Goal: Book appointment/travel/reservation

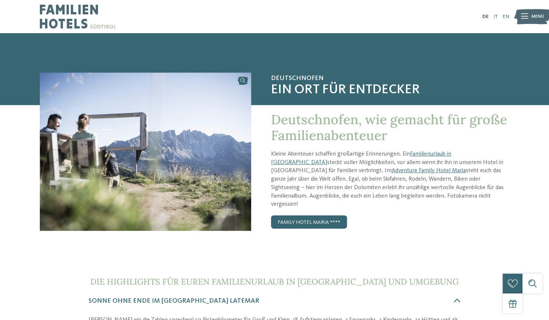
click at [507, 16] on link "EN" at bounding box center [506, 16] width 7 height 5
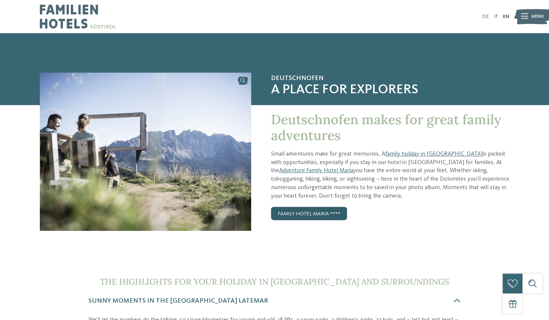
click at [327, 212] on link "Family Hotel Maria ****" at bounding box center [309, 213] width 76 height 13
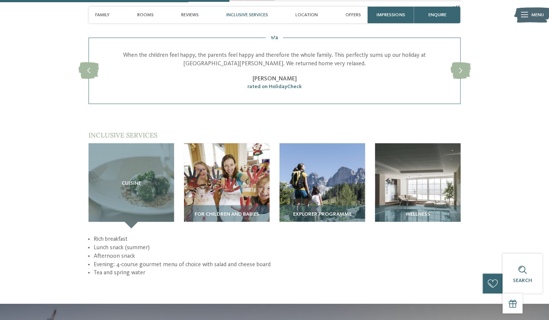
scroll to position [871, 0]
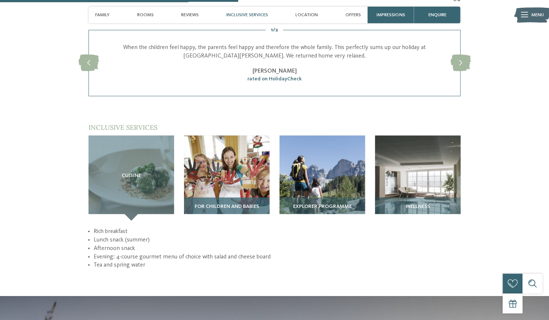
click at [232, 174] on img at bounding box center [227, 179] width 86 height 86
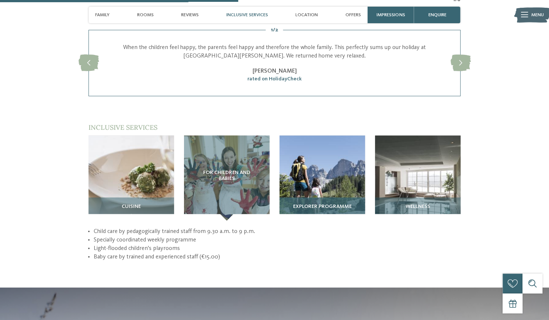
click at [362, 175] on img at bounding box center [323, 179] width 86 height 86
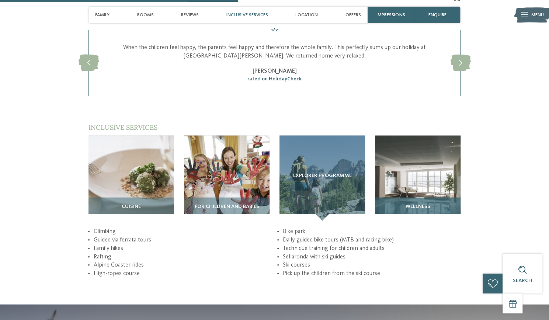
click at [424, 173] on img at bounding box center [418, 179] width 86 height 86
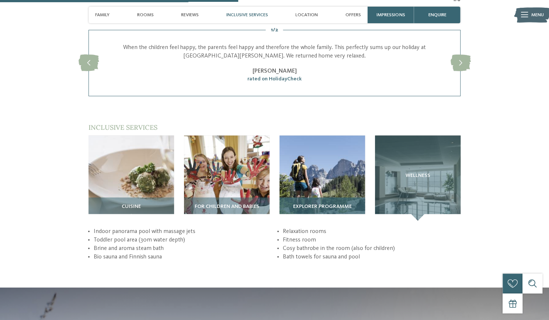
click at [336, 157] on img at bounding box center [323, 179] width 86 height 86
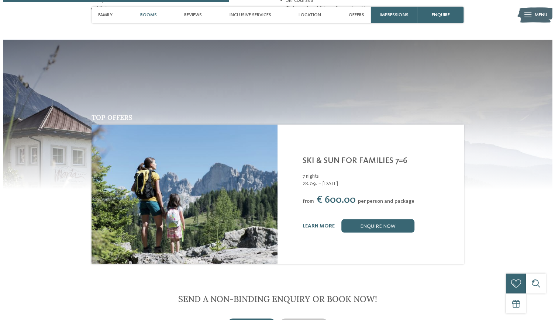
scroll to position [0, 0]
